Goal: Task Accomplishment & Management: Manage account settings

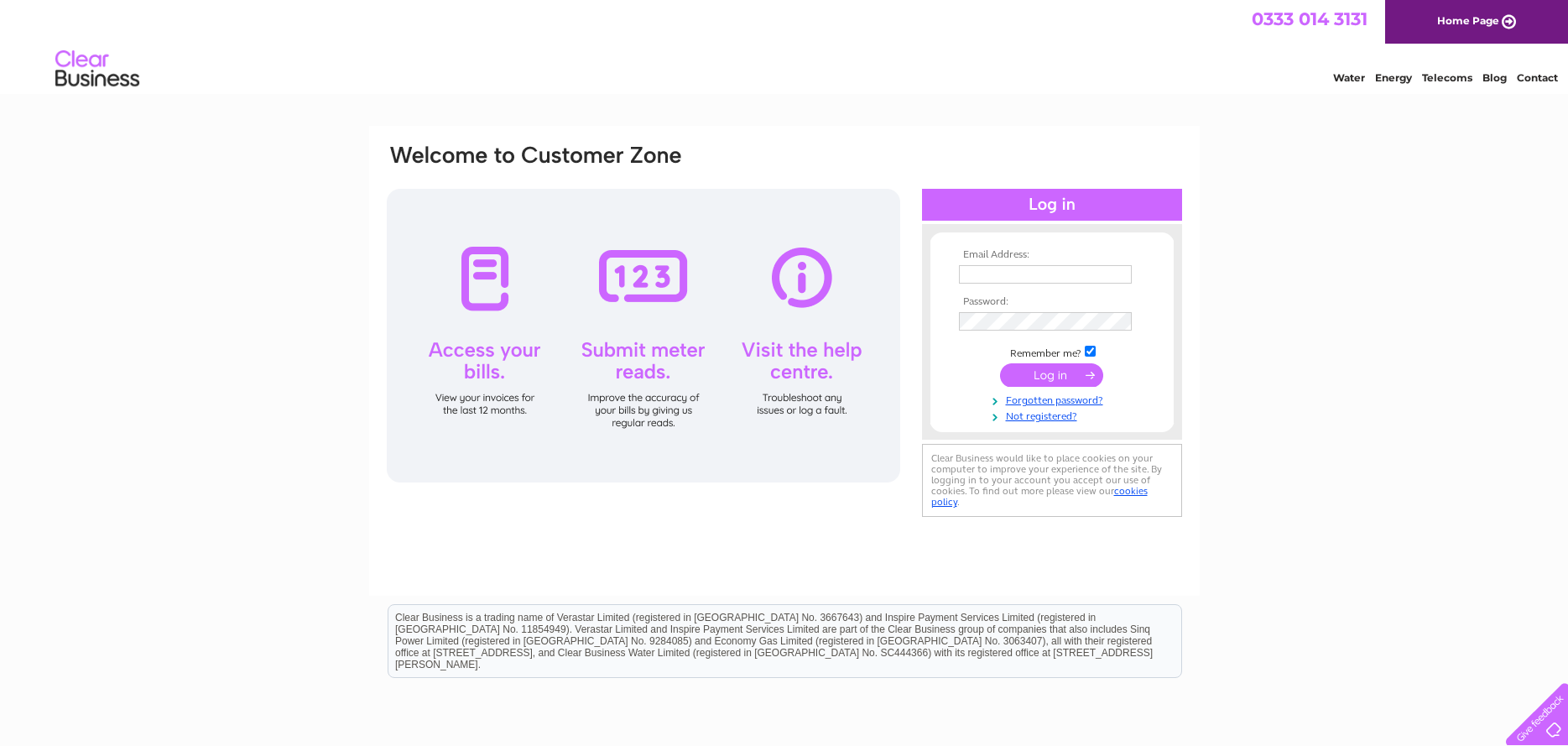
type input "helpinghandtwou@gmail.com"
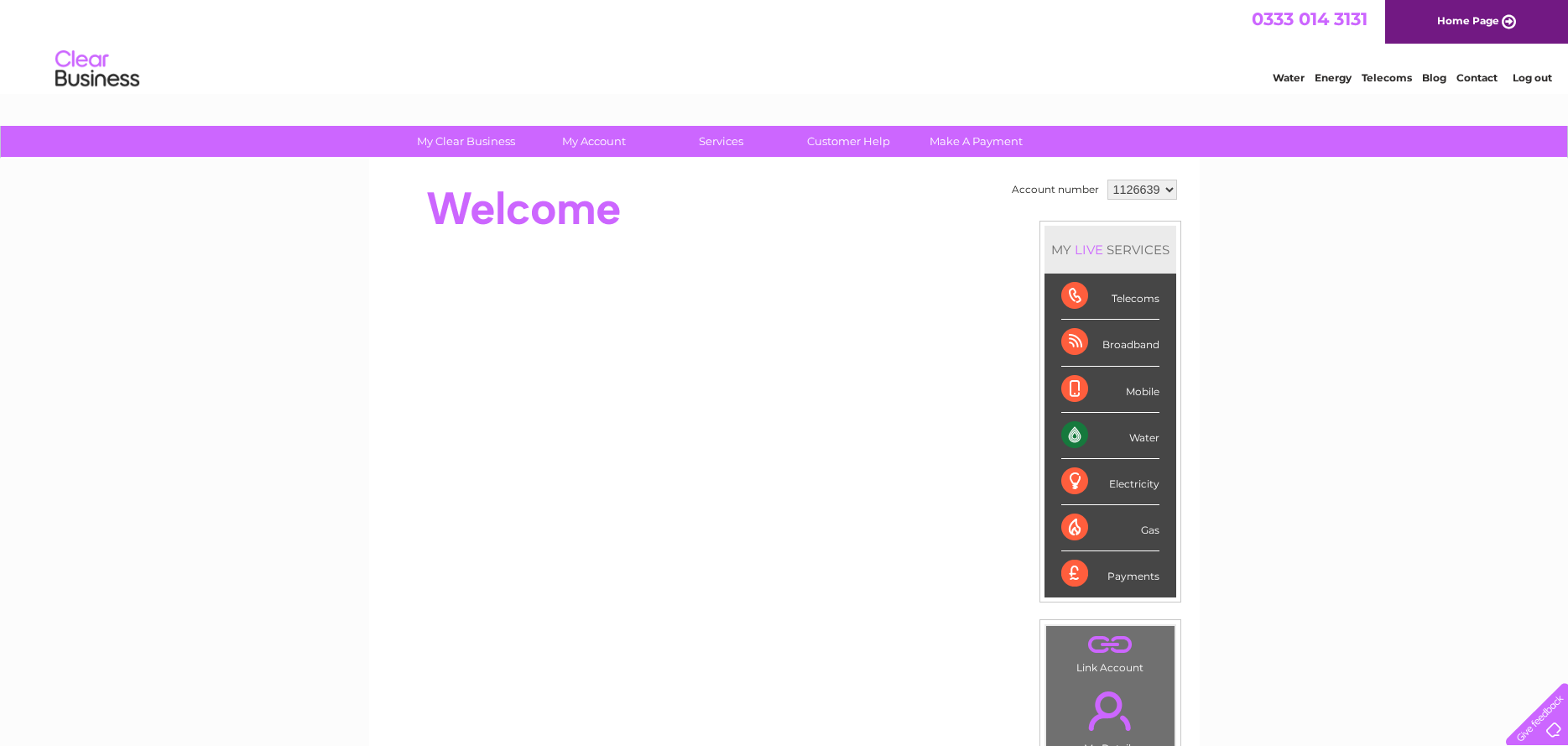
scroll to position [1, 0]
drag, startPoint x: 0, startPoint y: 0, endPoint x: 610, endPoint y: 139, distance: 625.6
click at [610, 139] on link "My Account" at bounding box center [594, 141] width 139 height 31
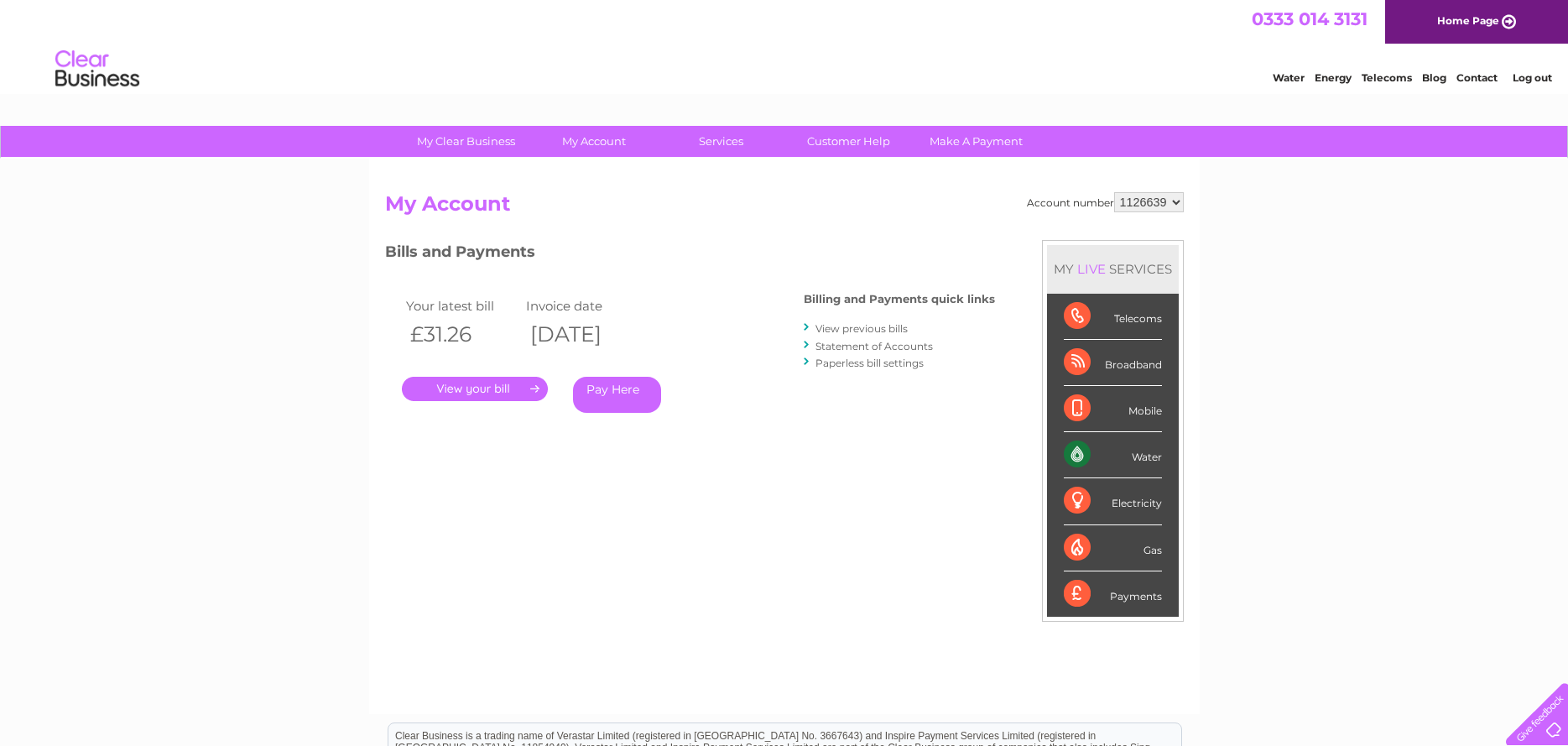
drag, startPoint x: 0, startPoint y: 0, endPoint x: 473, endPoint y: 388, distance: 611.8
click at [473, 388] on link "." at bounding box center [475, 389] width 146 height 24
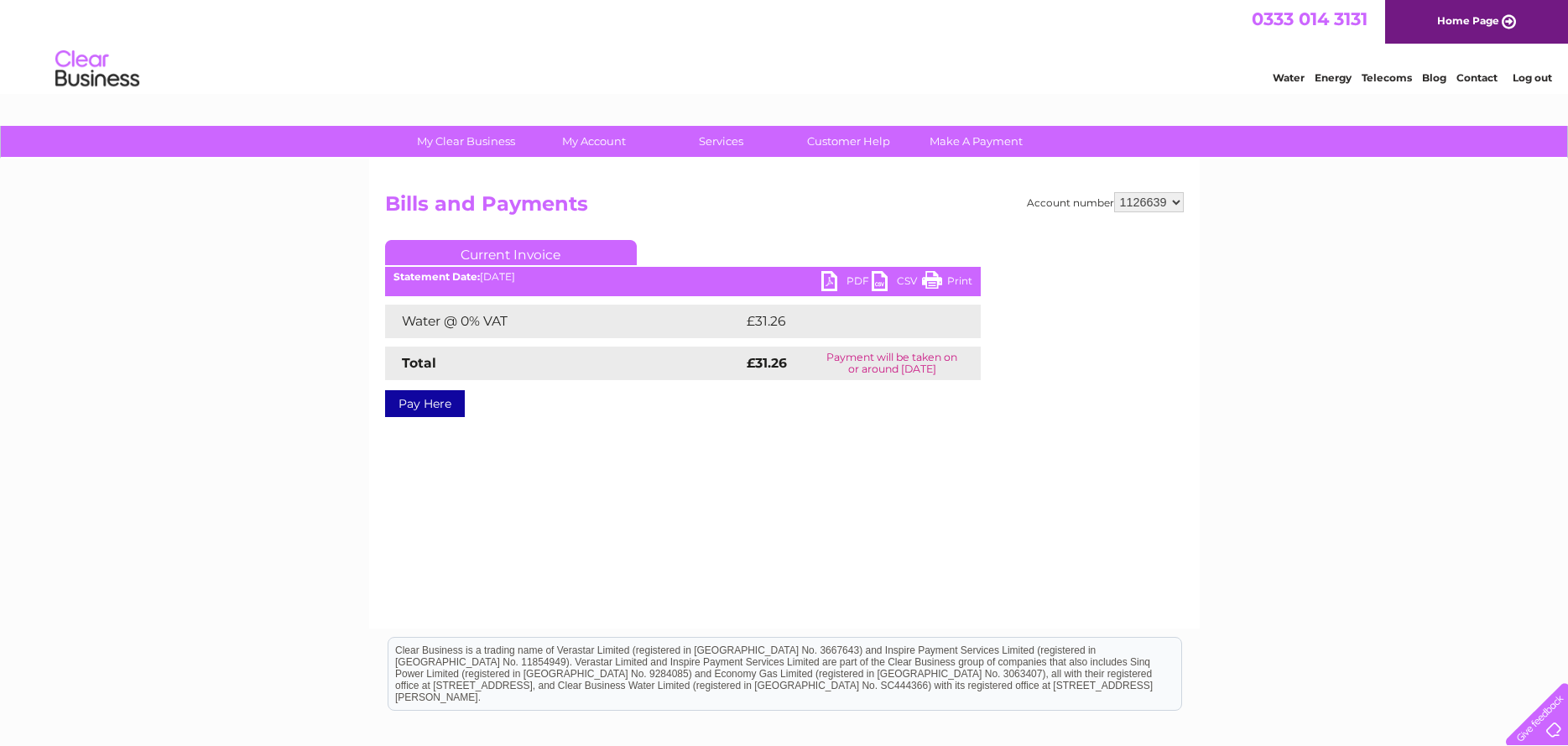
click at [944, 280] on link "Print" at bounding box center [947, 283] width 50 height 24
drag, startPoint x: 0, startPoint y: 0, endPoint x: 1460, endPoint y: 310, distance: 1492.5
click at [1460, 310] on div "My Clear Business Login Details My Details My Preferences Link Account My Accou…" at bounding box center [784, 520] width 1568 height 790
click at [1532, 78] on link "Log out" at bounding box center [1533, 78] width 40 height 13
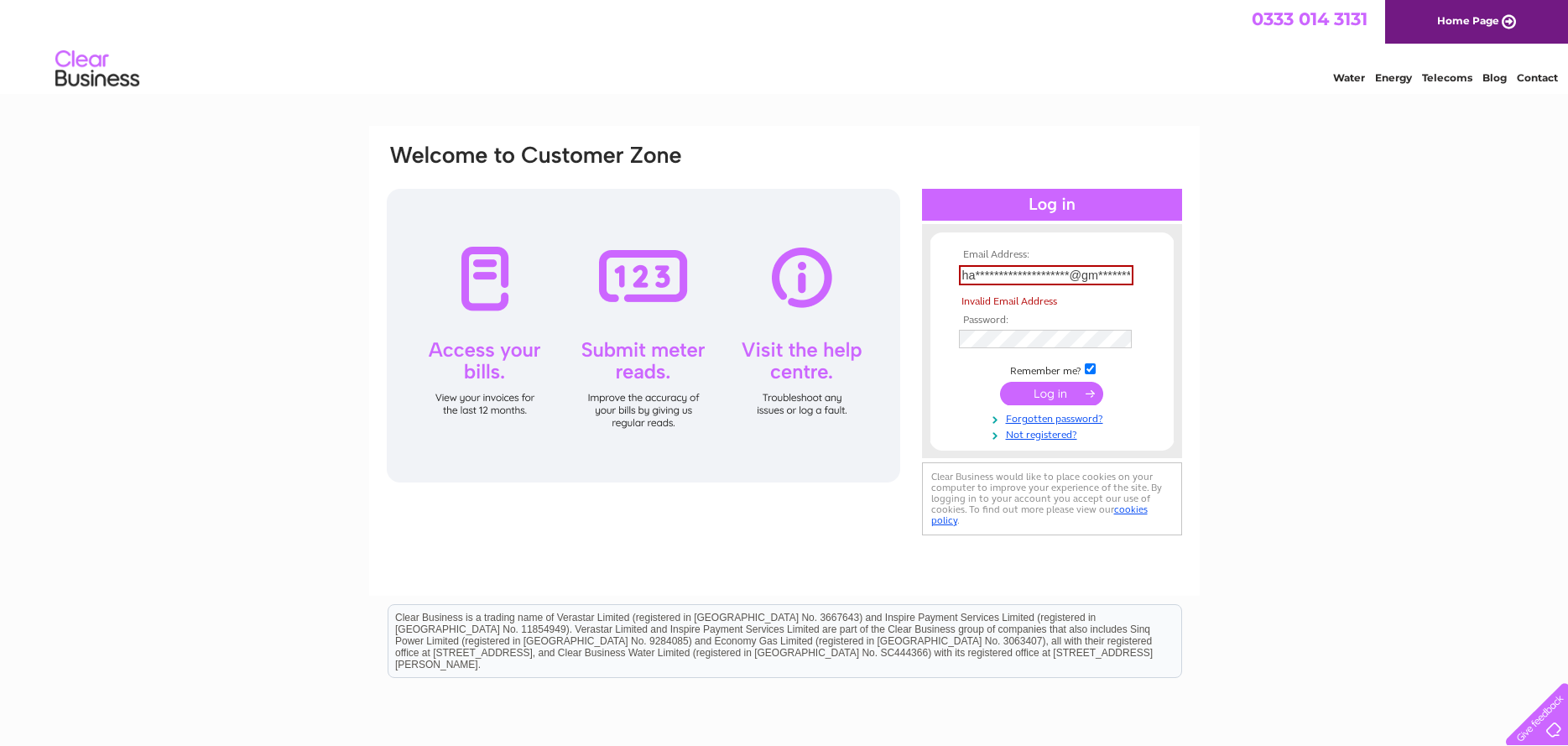
drag, startPoint x: 0, startPoint y: 0, endPoint x: 1056, endPoint y: 397, distance: 1128.2
click at [1056, 397] on input "submit" at bounding box center [1052, 393] width 104 height 23
click at [1056, 392] on input "submit" at bounding box center [1052, 393] width 104 height 23
type input "helpinghandtwou@gmail.com"
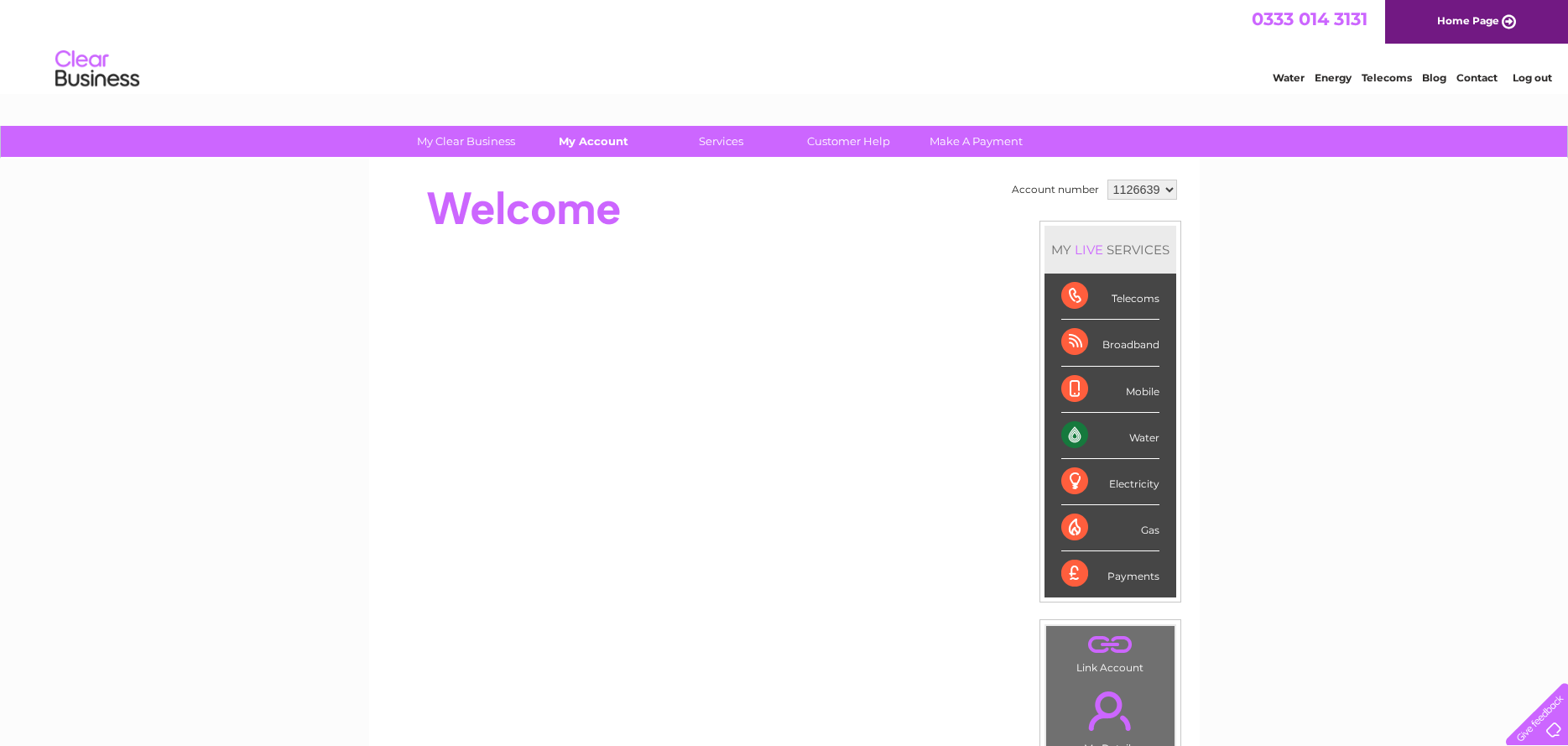
drag, startPoint x: 0, startPoint y: 0, endPoint x: 614, endPoint y: 143, distance: 630.4
click at [614, 143] on link "My Account" at bounding box center [594, 142] width 139 height 31
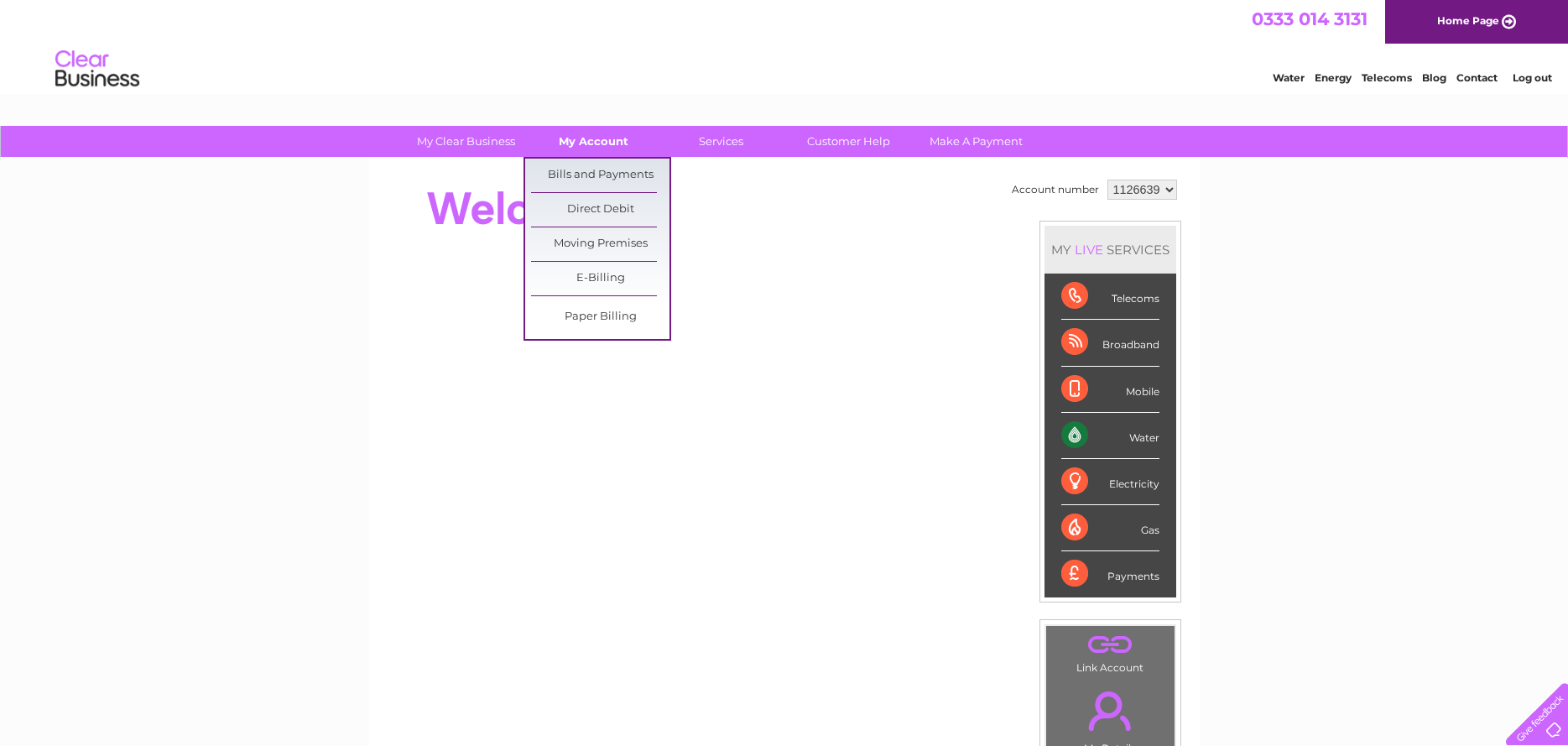
click at [606, 173] on link "Bills and Payments" at bounding box center [601, 175] width 139 height 33
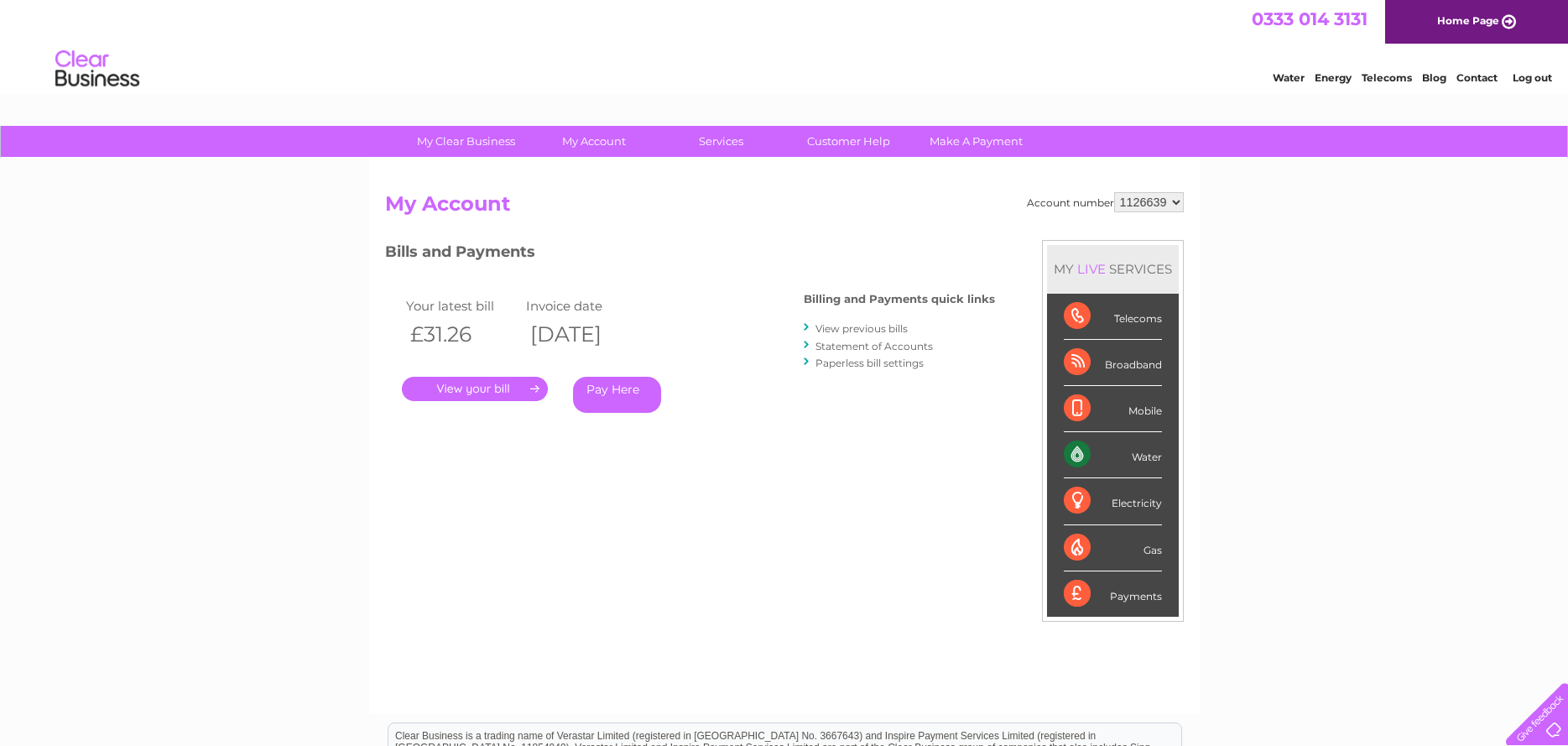
click at [493, 387] on link "." at bounding box center [475, 389] width 146 height 24
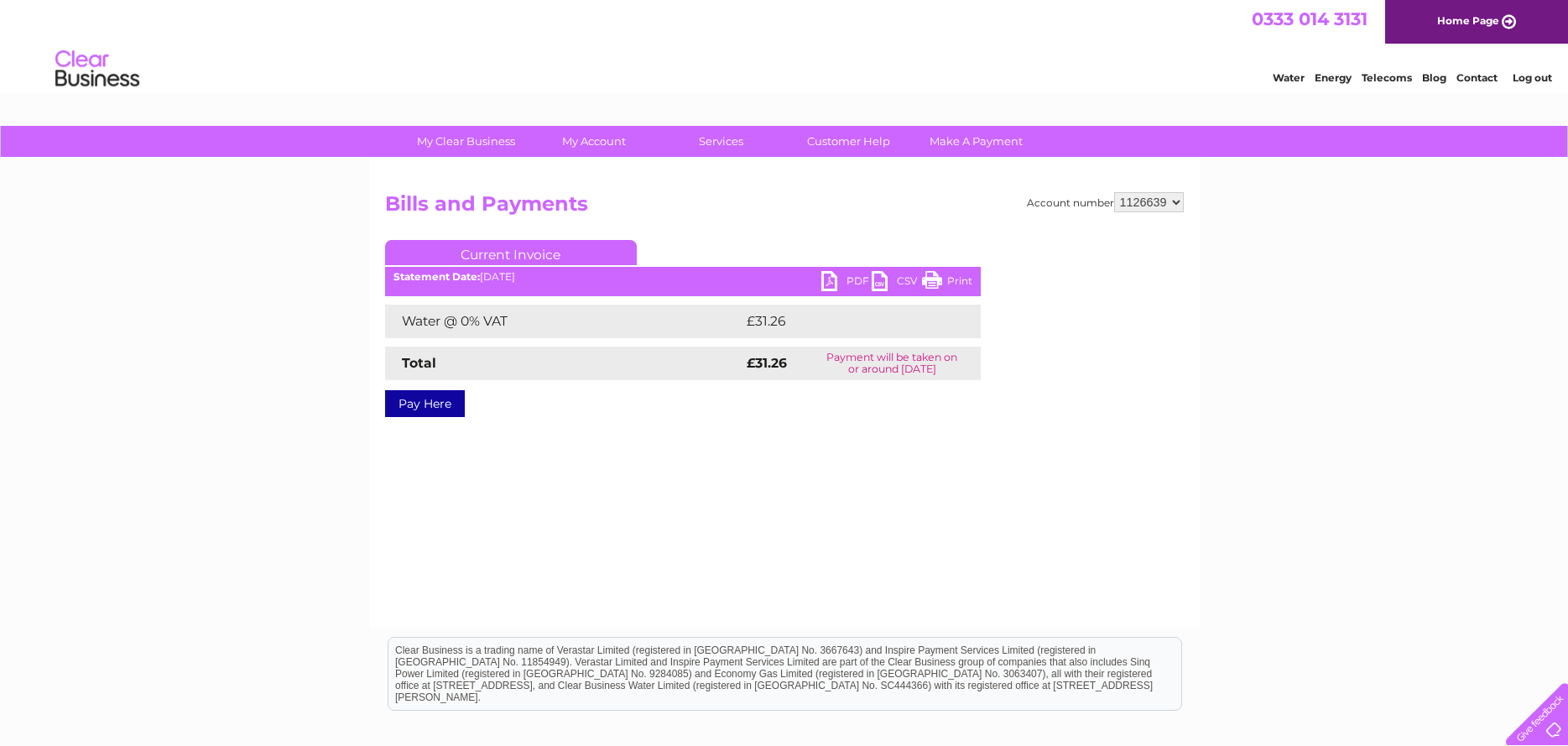
click at [1538, 77] on link "Log out" at bounding box center [1533, 78] width 40 height 13
